Goal: Task Accomplishment & Management: Manage account settings

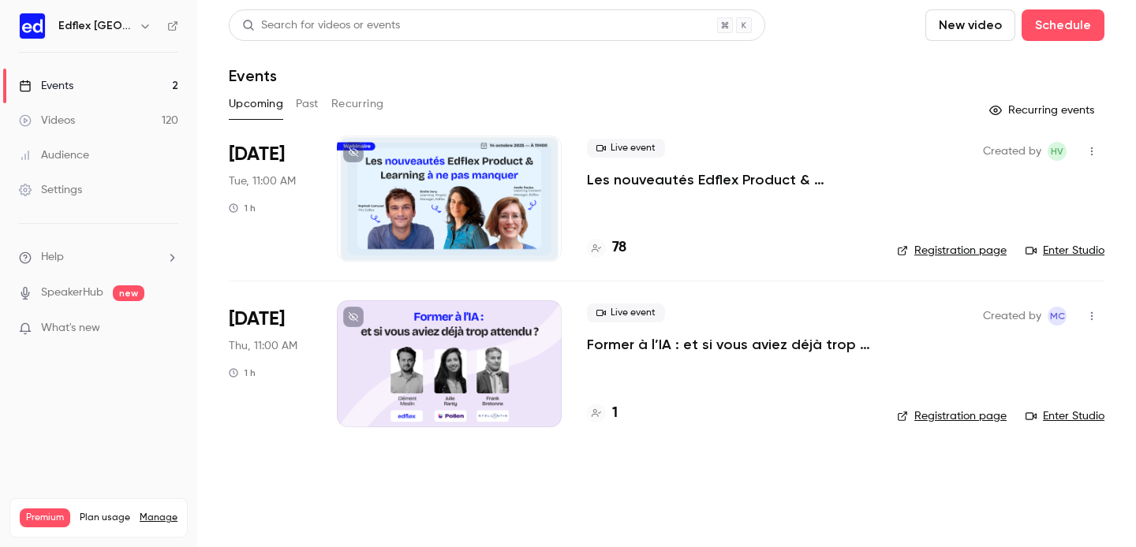
click at [90, 122] on link "Videos 120" at bounding box center [98, 120] width 197 height 35
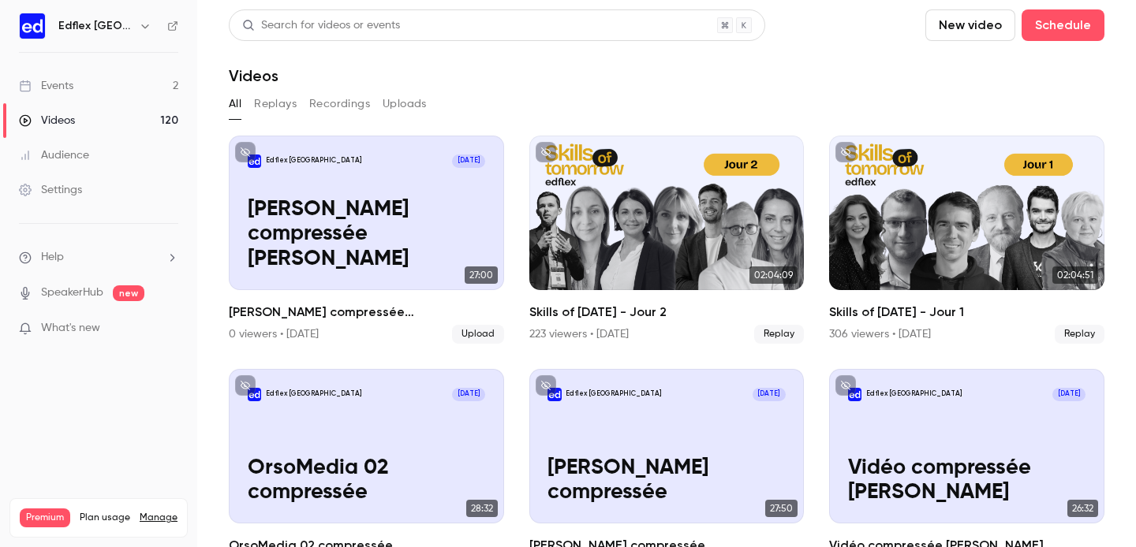
click at [409, 104] on button "Uploads" at bounding box center [405, 104] width 44 height 25
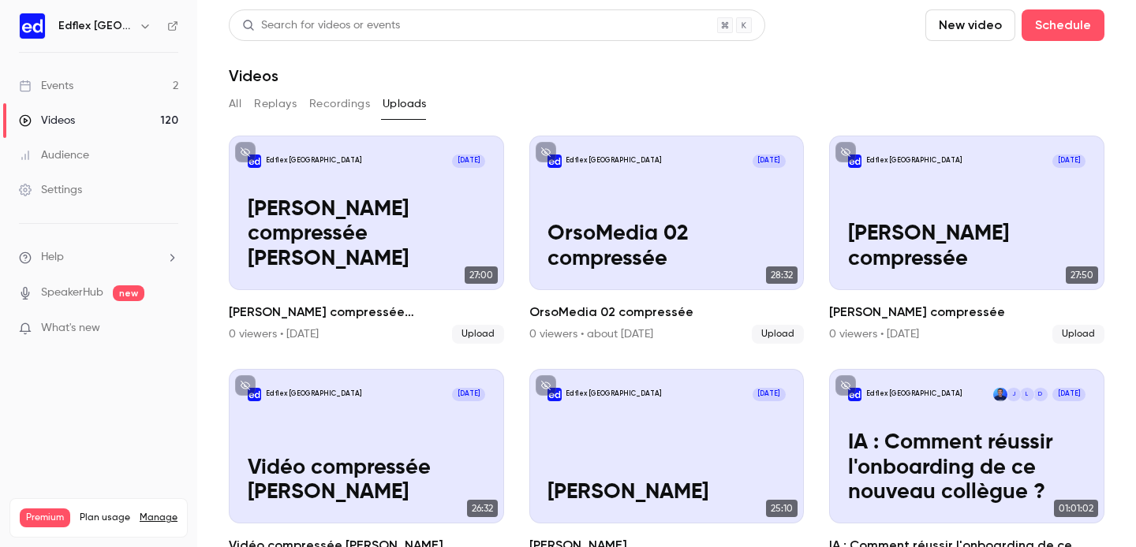
click at [77, 157] on div "Audience" at bounding box center [54, 156] width 70 height 16
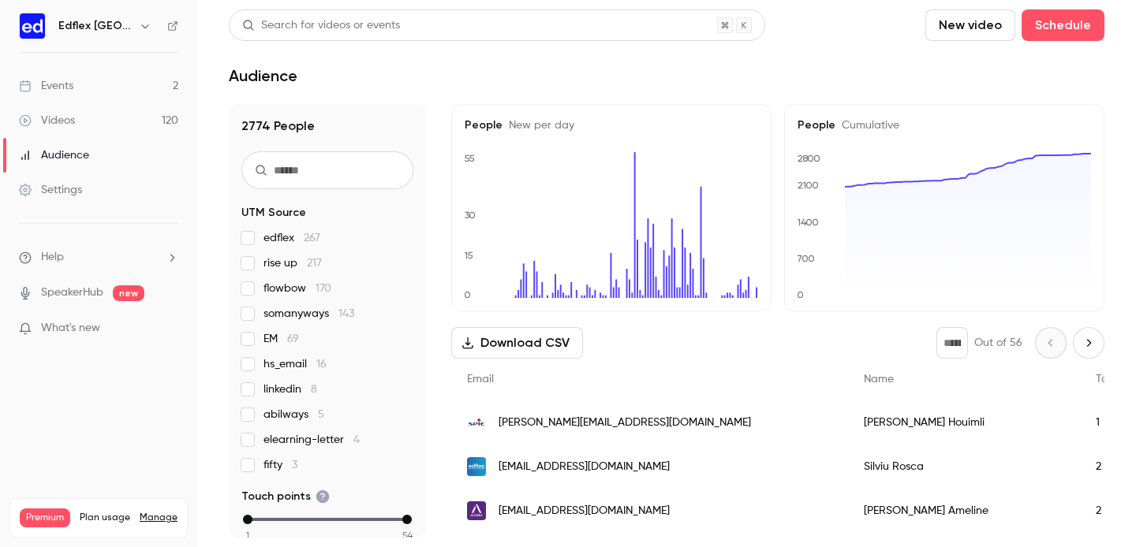
click at [101, 83] on link "Events 2" at bounding box center [98, 86] width 197 height 35
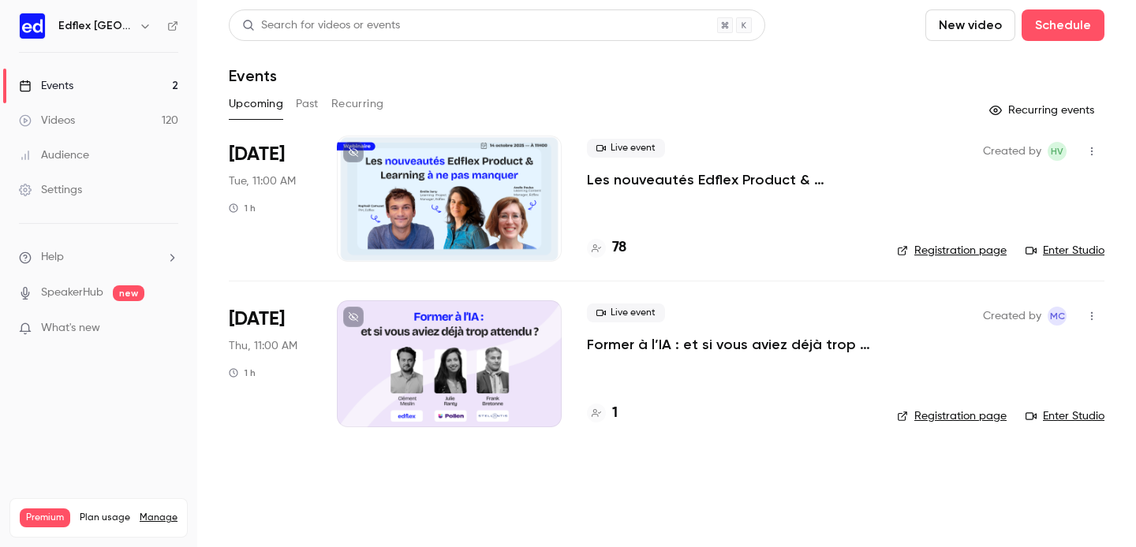
click at [304, 104] on button "Past" at bounding box center [307, 104] width 23 height 25
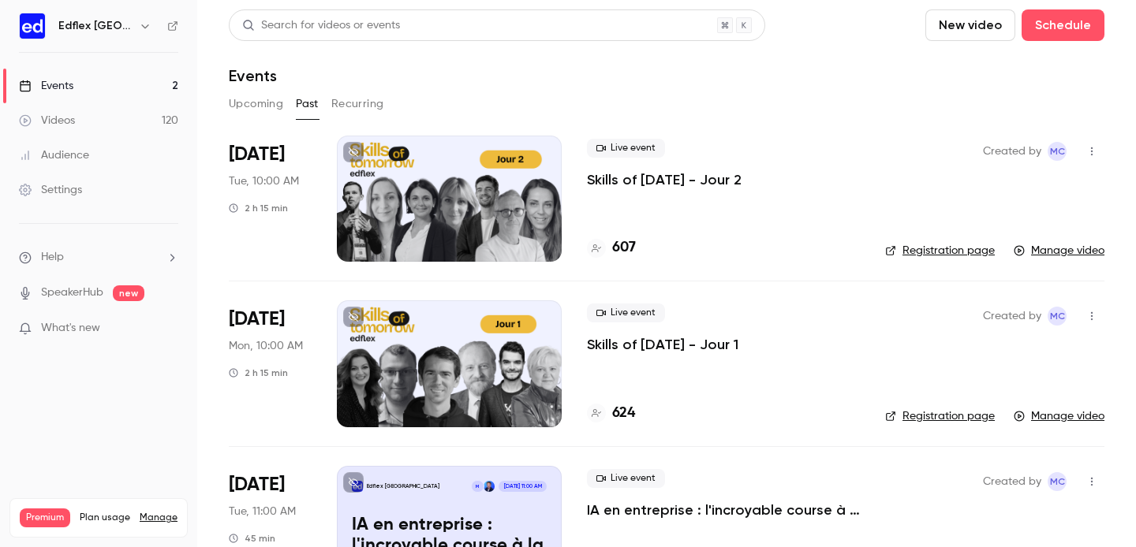
click at [339, 103] on button "Recurring" at bounding box center [357, 104] width 53 height 25
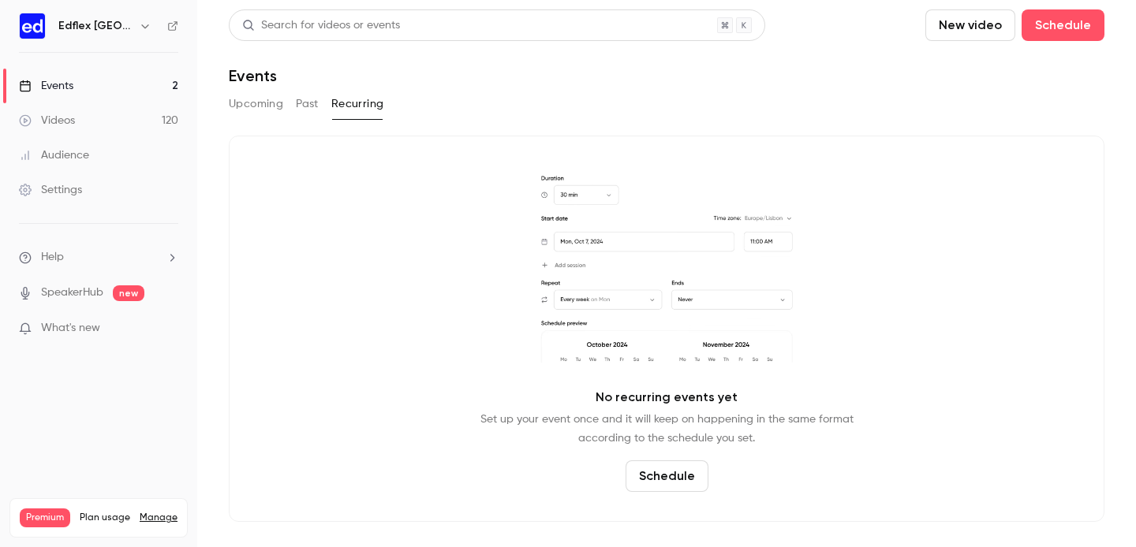
click at [293, 97] on div "Upcoming Past Recurring" at bounding box center [667, 104] width 876 height 25
click at [302, 99] on button "Past" at bounding box center [307, 104] width 23 height 25
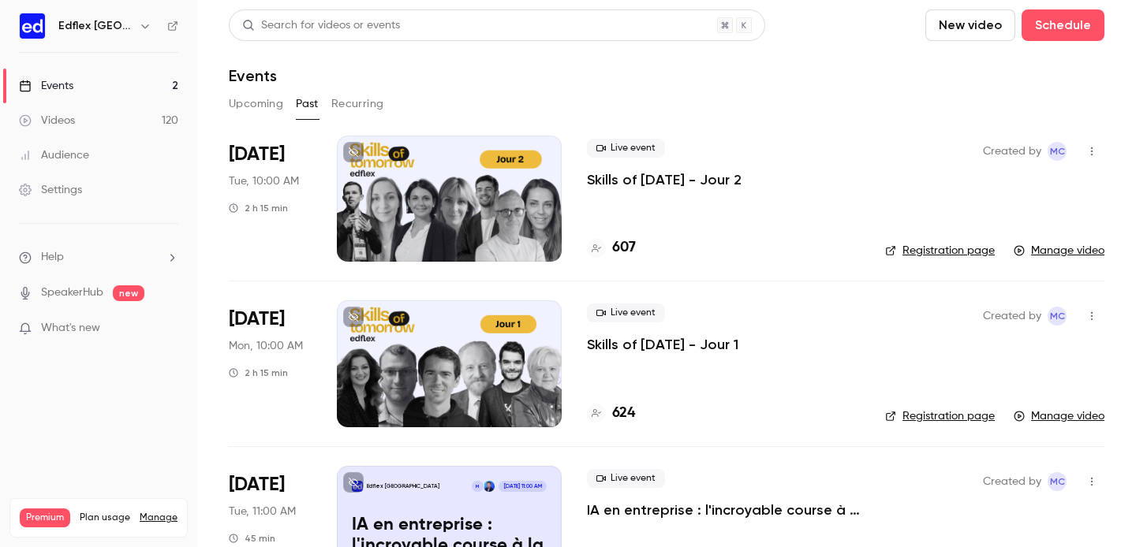
click at [963, 24] on button "New video" at bounding box center [970, 25] width 90 height 32
click at [92, 122] on div at bounding box center [568, 273] width 1136 height 547
click at [40, 122] on div "Videos" at bounding box center [47, 121] width 56 height 16
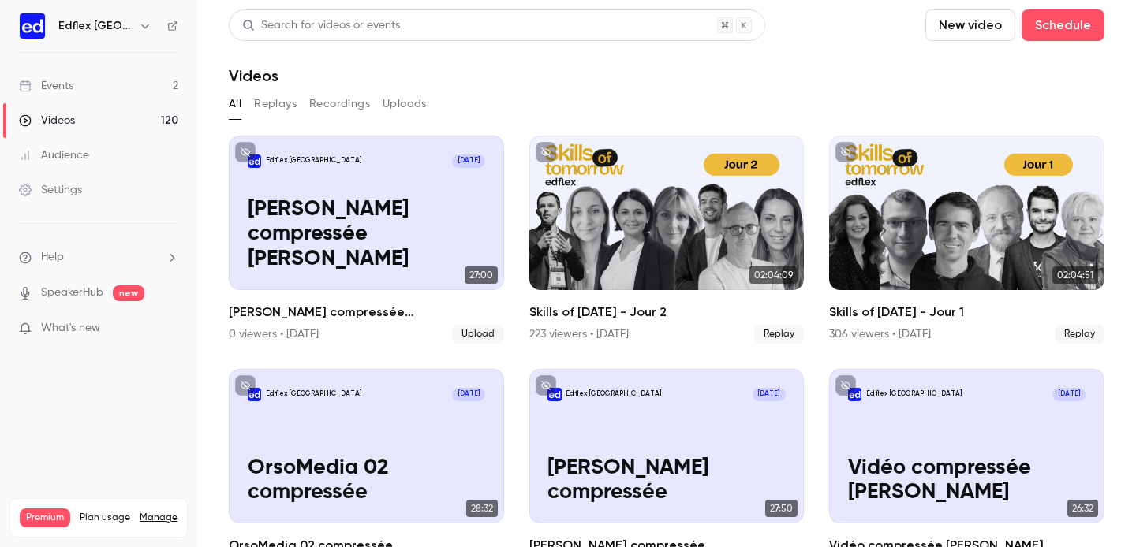
click at [287, 104] on button "Replays" at bounding box center [275, 104] width 43 height 25
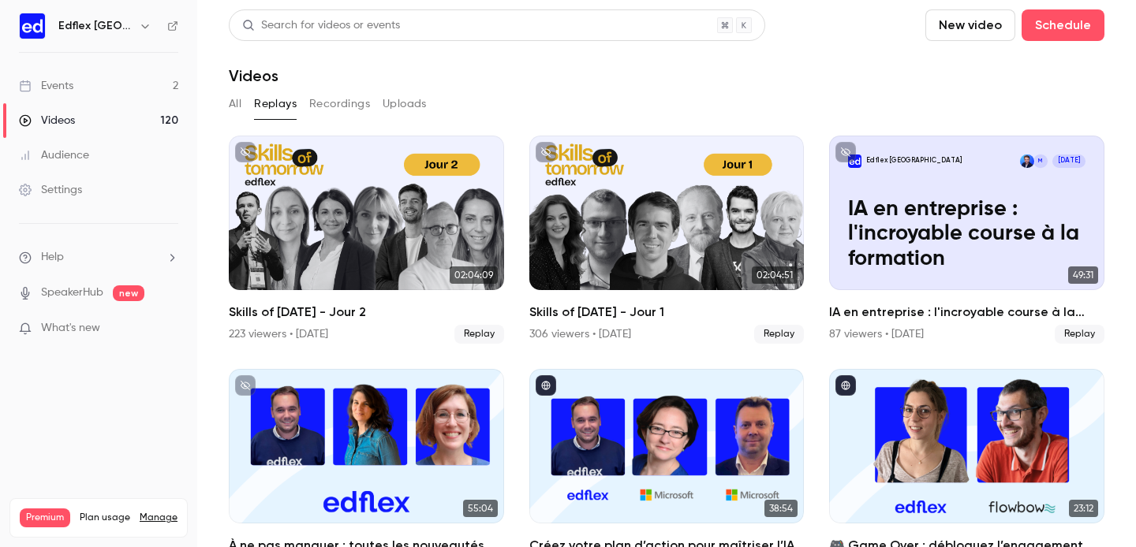
click at [320, 104] on button "Recordings" at bounding box center [339, 104] width 61 height 25
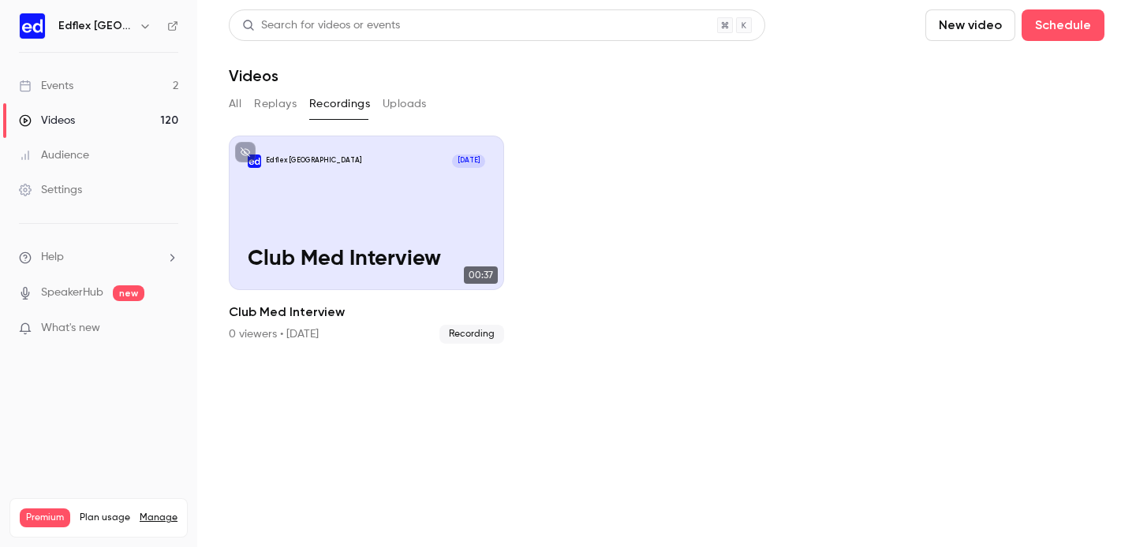
click at [393, 106] on button "Uploads" at bounding box center [405, 104] width 44 height 25
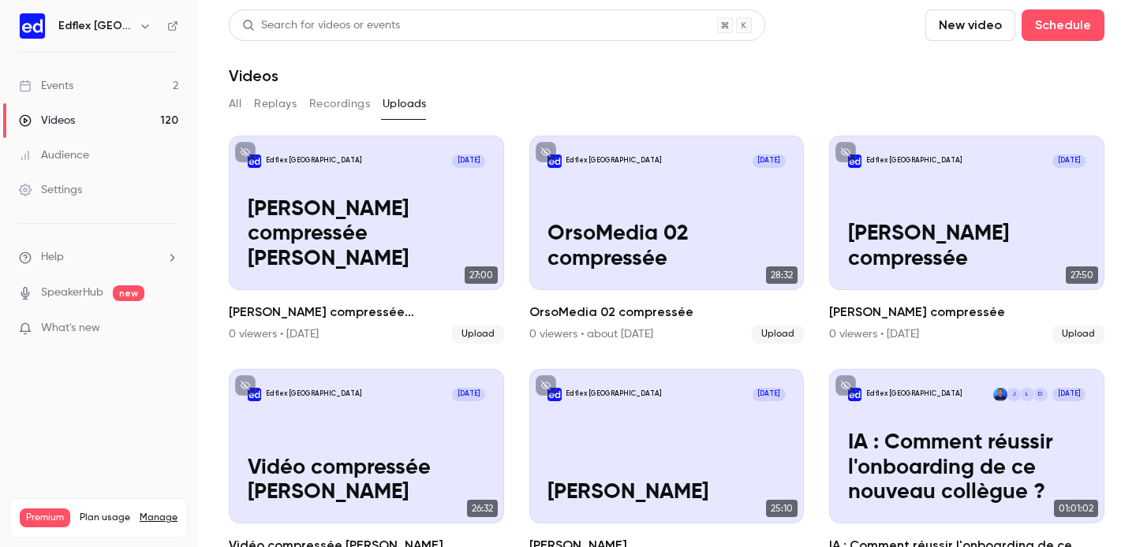
click at [982, 34] on button "New video" at bounding box center [970, 25] width 90 height 32
click at [981, 110] on div "Upload" at bounding box center [1028, 110] width 120 height 16
click at [951, 24] on button "New video" at bounding box center [970, 25] width 90 height 32
click at [954, 115] on icon at bounding box center [949, 109] width 13 height 13
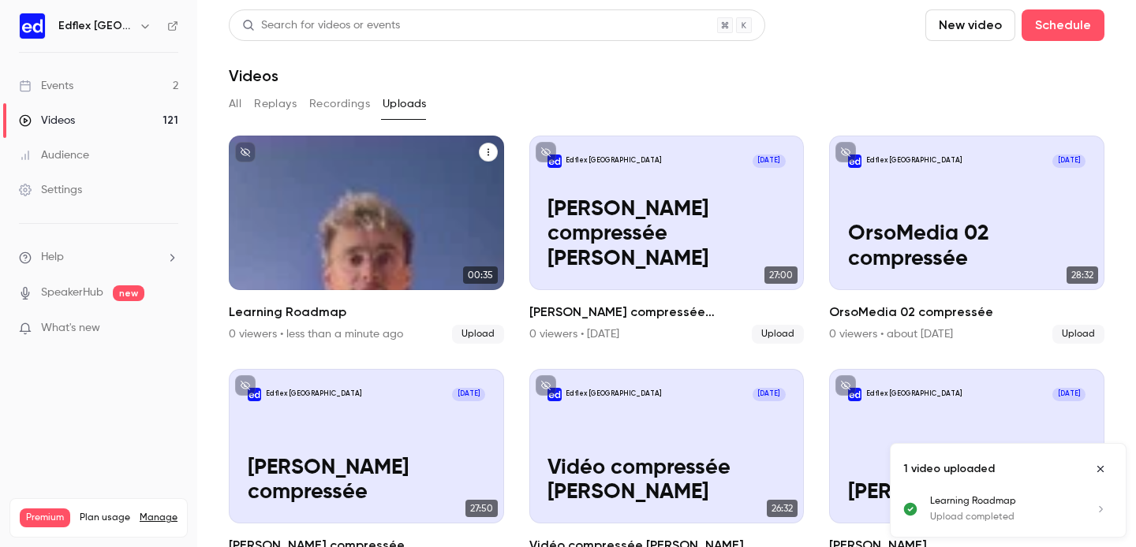
click at [391, 214] on div "Edflex [GEOGRAPHIC_DATA] [DATE] Learning Roadmap" at bounding box center [366, 213] width 275 height 155
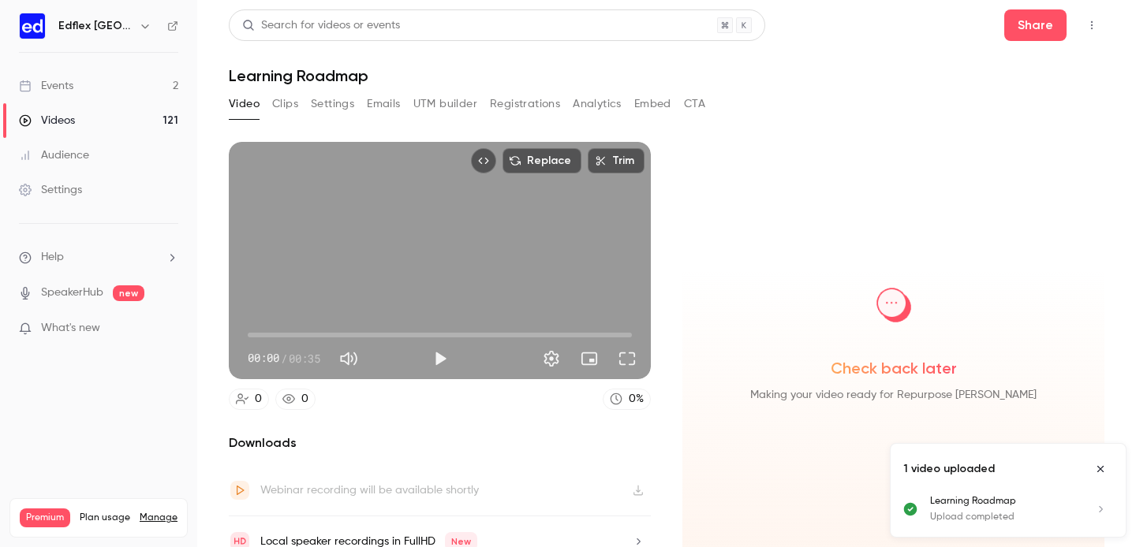
scroll to position [20, 0]
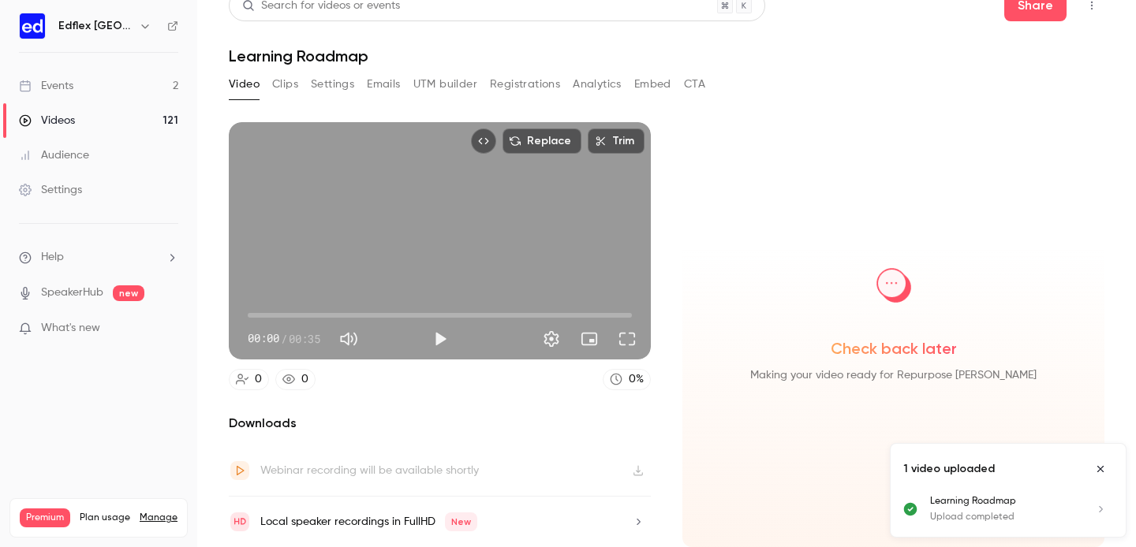
click at [1102, 470] on icon "Close uploads list" at bounding box center [1100, 469] width 13 height 11
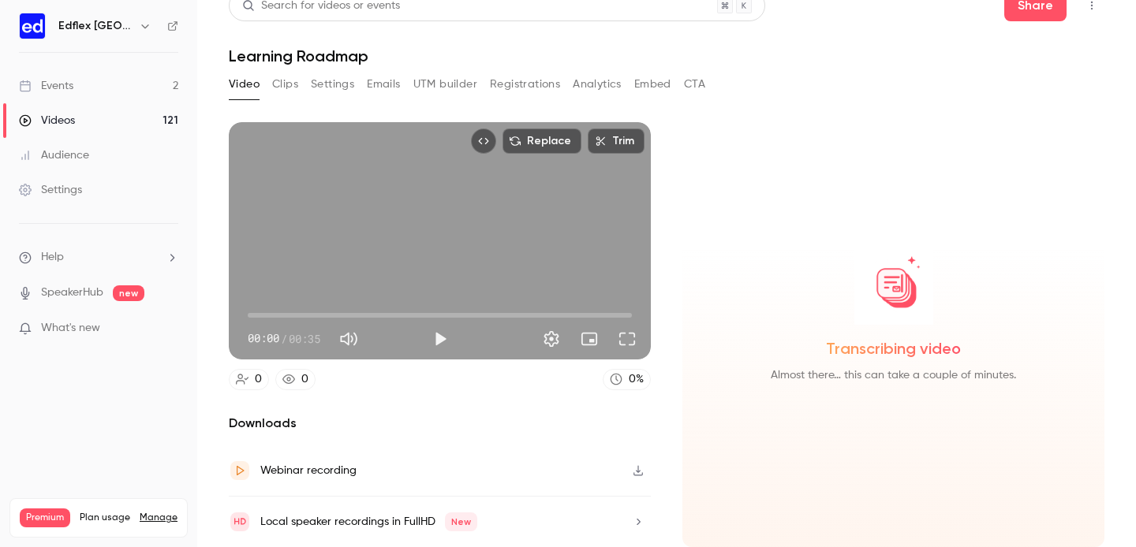
click at [285, 84] on button "Clips" at bounding box center [285, 84] width 26 height 25
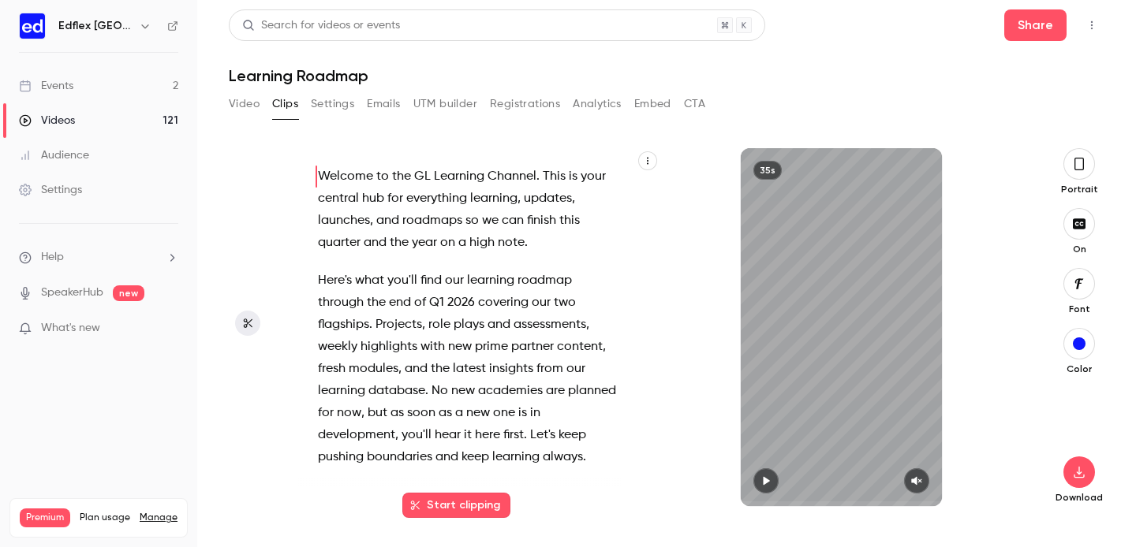
click at [765, 476] on icon "button" at bounding box center [766, 481] width 13 height 11
type input "***"
click at [68, 187] on div "Settings" at bounding box center [50, 190] width 63 height 16
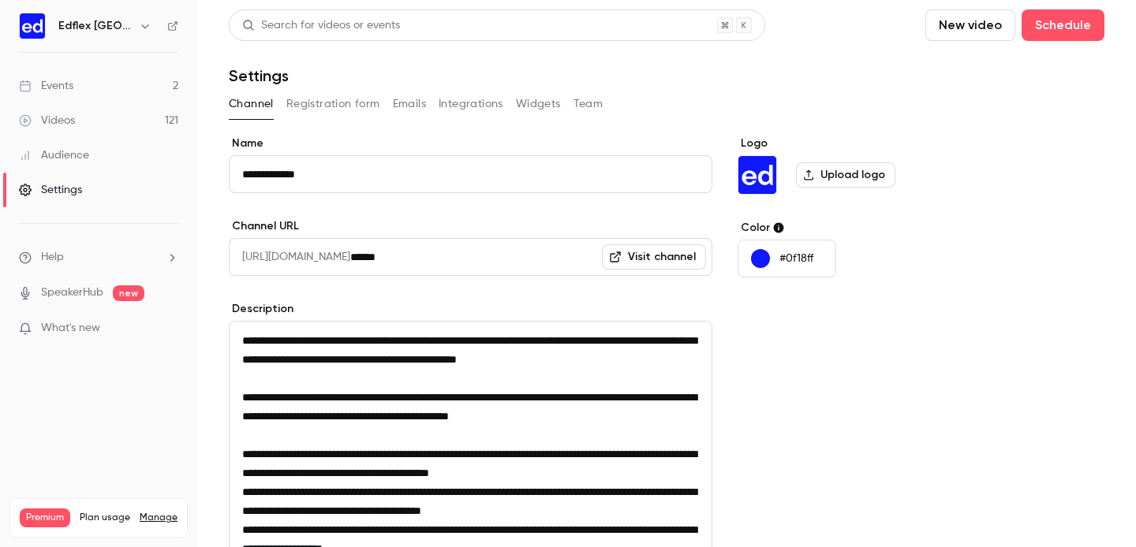
click at [588, 98] on button "Team" at bounding box center [588, 104] width 30 height 25
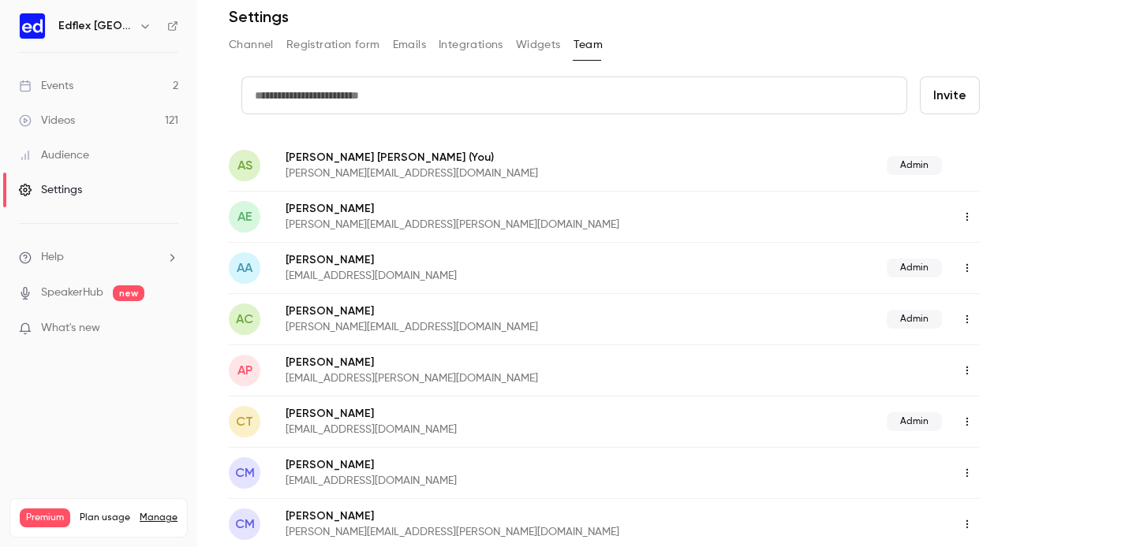
scroll to position [63, 0]
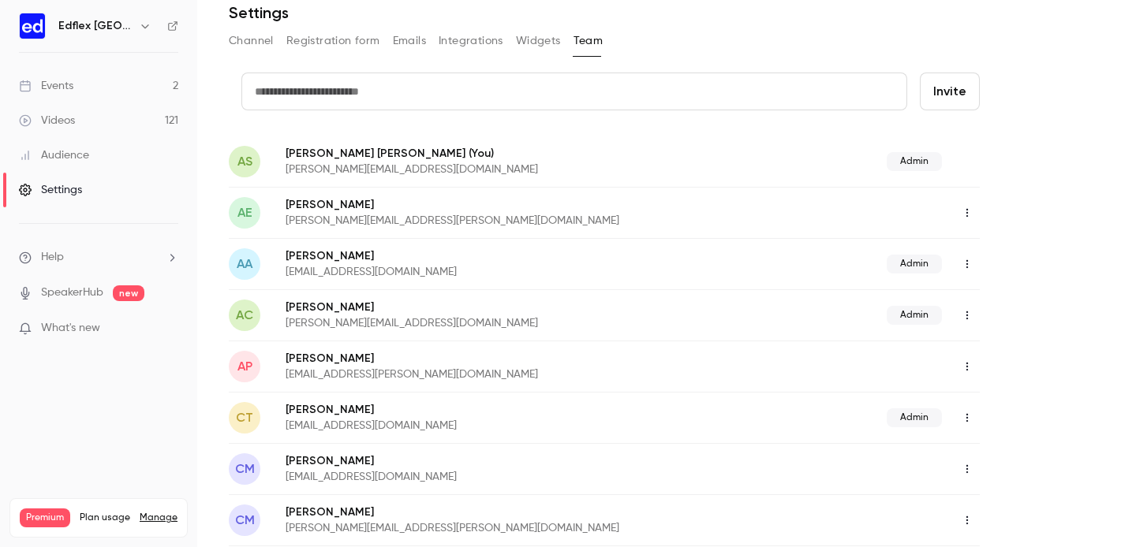
click at [425, 95] on input "text" at bounding box center [574, 92] width 666 height 38
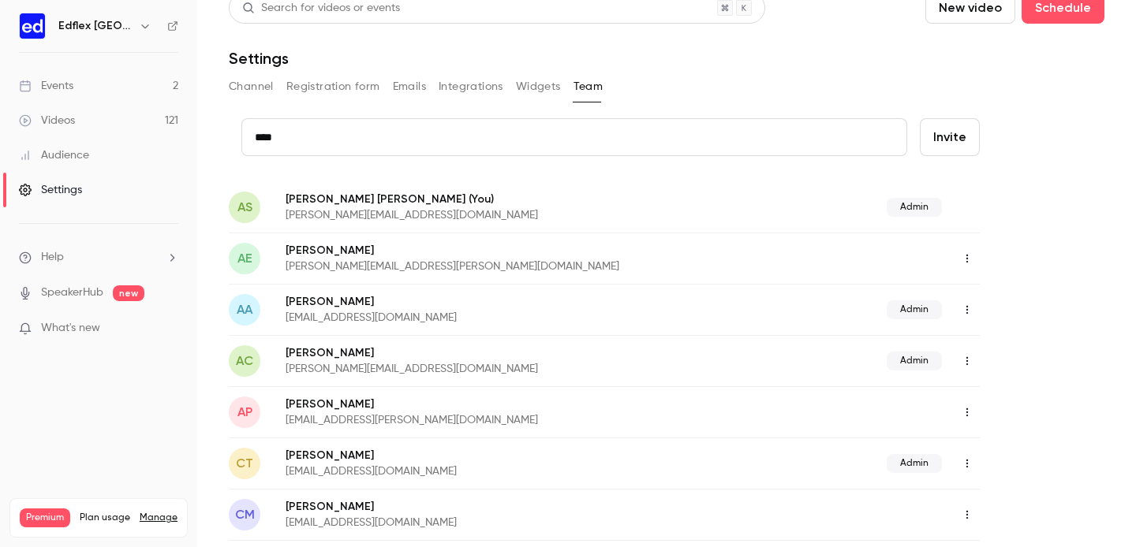
scroll to position [9, 0]
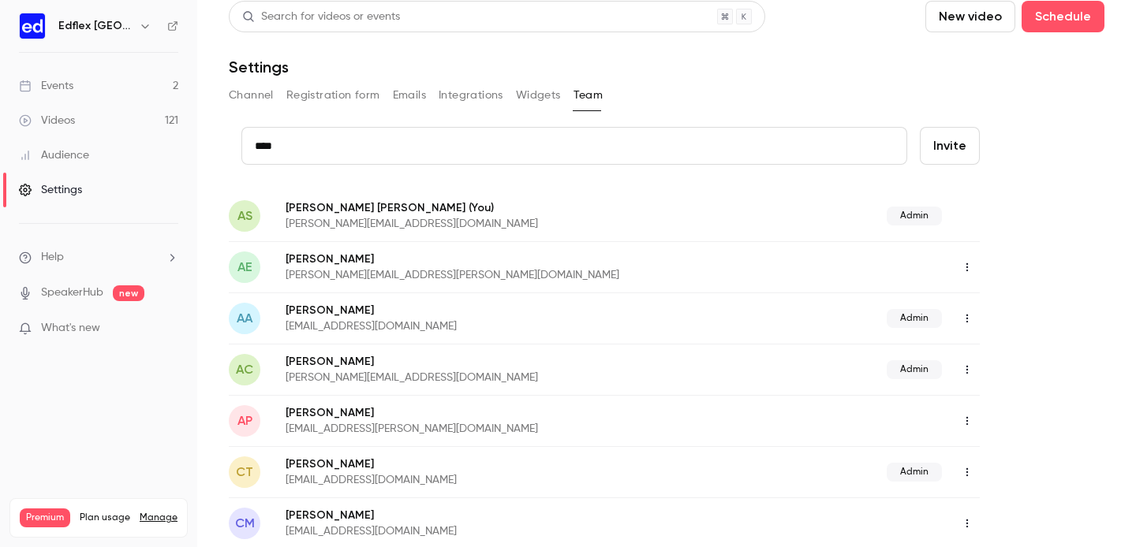
type input "****"
